Goal: Information Seeking & Learning: Learn about a topic

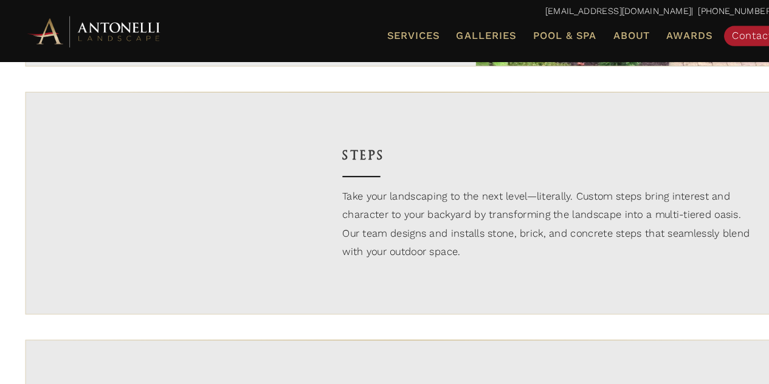
scroll to position [1703, 0]
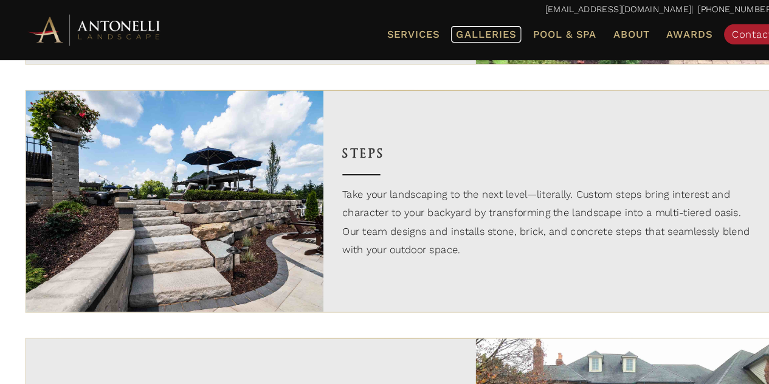
click at [479, 32] on span "Galleries" at bounding box center [468, 35] width 58 height 12
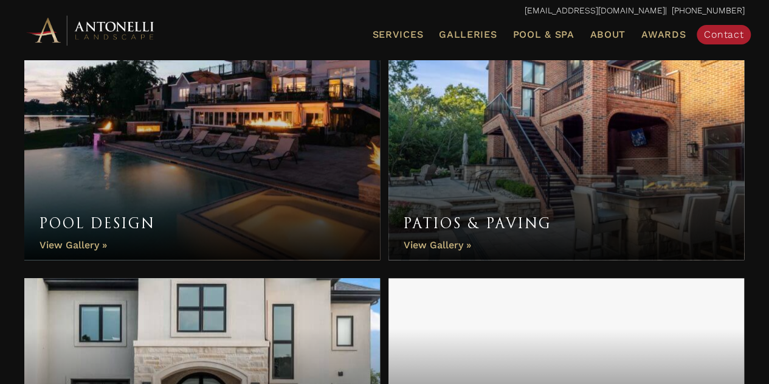
scroll to position [411, 0]
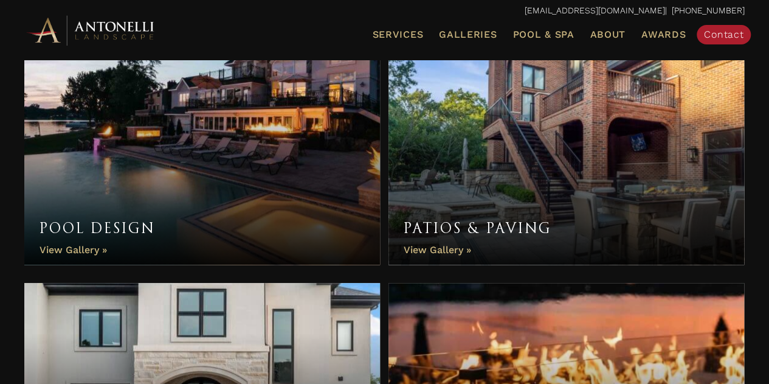
click at [295, 173] on link "Pool Design" at bounding box center [202, 155] width 356 height 219
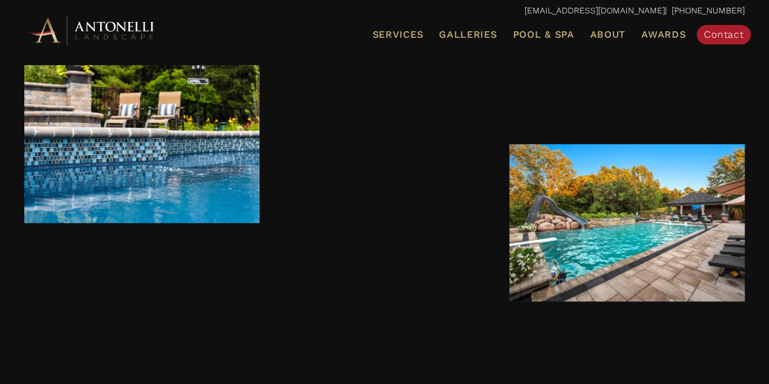
scroll to position [785, 0]
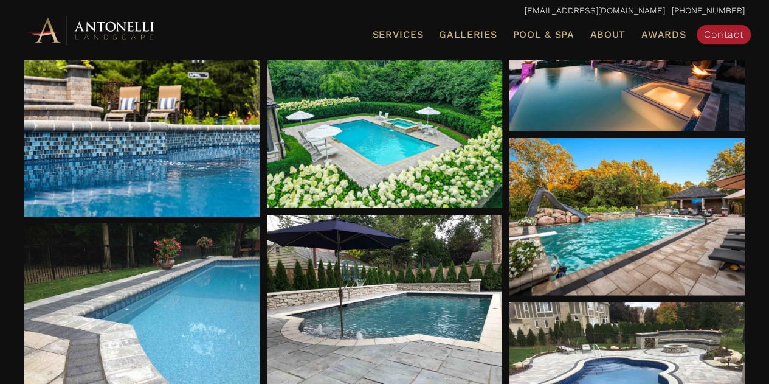
drag, startPoint x: 772, startPoint y: 15, endPoint x: 777, endPoint y: 55, distance: 40.5
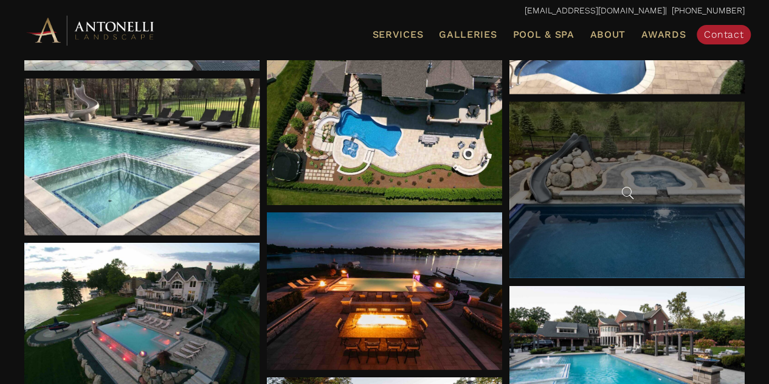
scroll to position [3789, 0]
